Goal: Complete application form

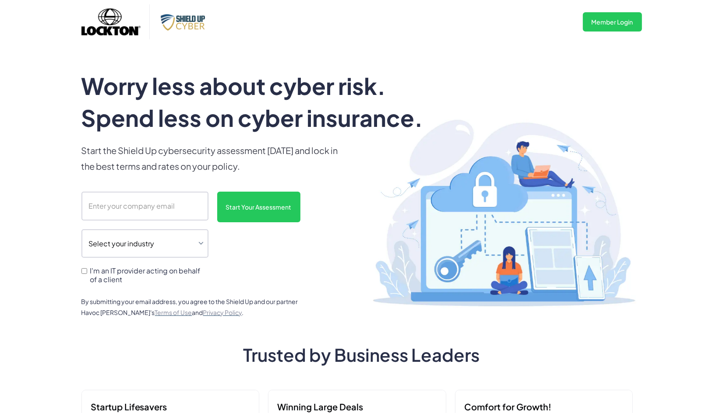
click at [689, 53] on div "Worry less about cyber risk. Spend less on cyber insurance. Start the Shield Up…" at bounding box center [361, 194] width 723 height 301
click at [118, 209] on input "scanform" at bounding box center [144, 206] width 127 height 29
click at [95, 203] on input "scanform" at bounding box center [144, 206] width 127 height 29
type input "[EMAIL_ADDRESS][DOMAIN_NAME]"
click at [203, 239] on select "Select your industry Auto Dealership Healthcare Hospitality Legal Manufacturing…" at bounding box center [144, 243] width 127 height 29
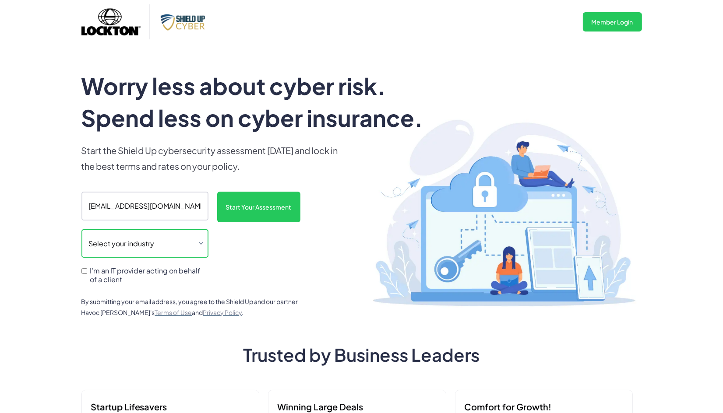
select select "legal"
click at [81, 229] on select "Select your industry Auto Dealership Healthcare Hospitality Legal Manufacturing…" at bounding box center [144, 243] width 127 height 29
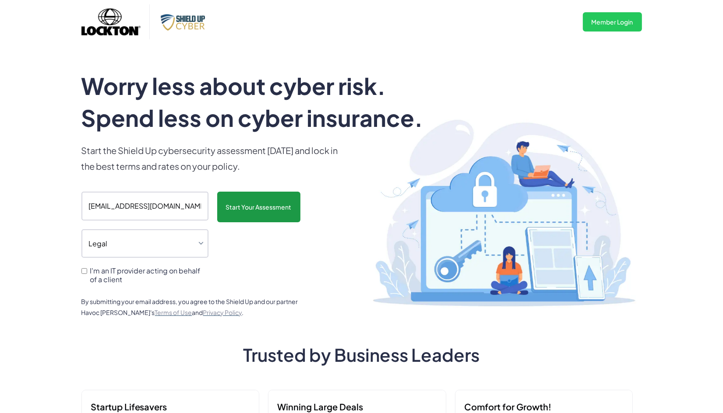
click at [248, 208] on input "Start Your Assessment" at bounding box center [258, 207] width 83 height 31
type input "Please wait..."
